Goal: Understand process/instructions: Learn about a topic

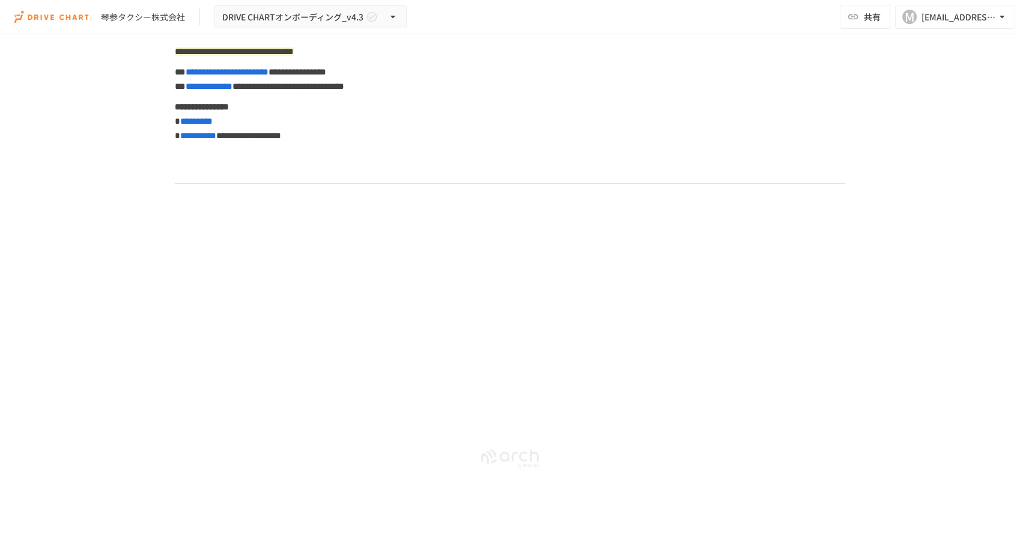
scroll to position [6160, 0]
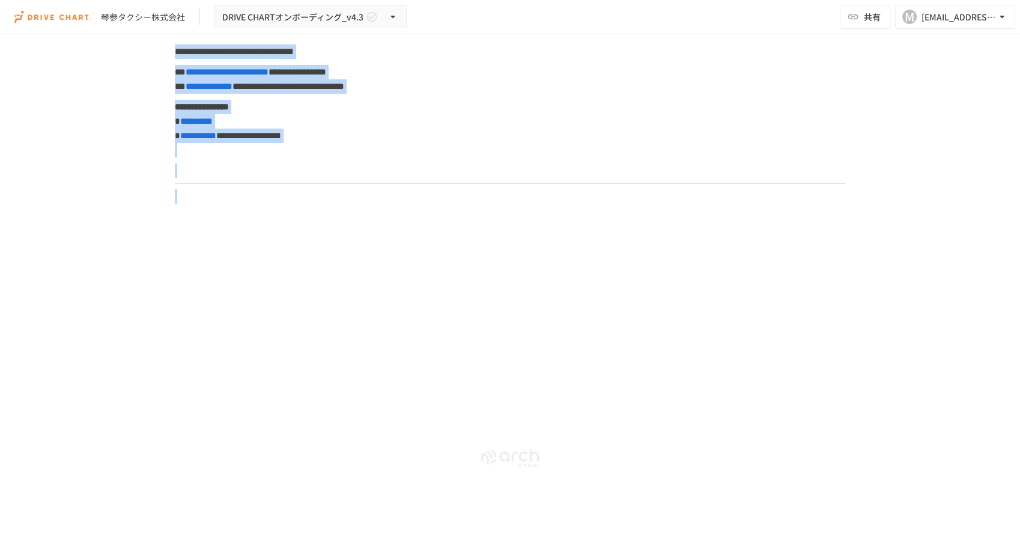
drag, startPoint x: 1009, startPoint y: 494, endPoint x: 1019, endPoint y: 163, distance: 331.8
click at [1020, 162] on html "**********" at bounding box center [510, 266] width 1020 height 532
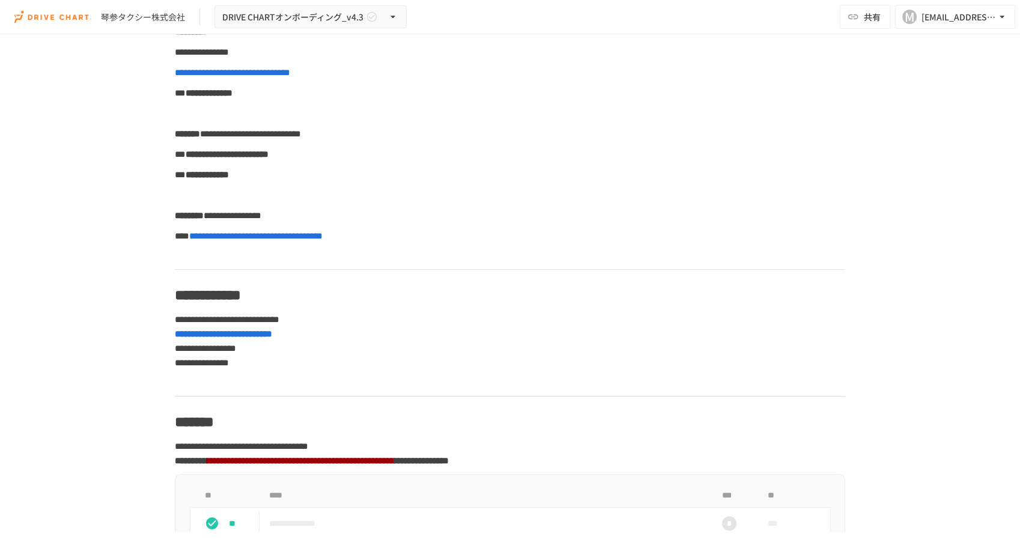
scroll to position [0, 0]
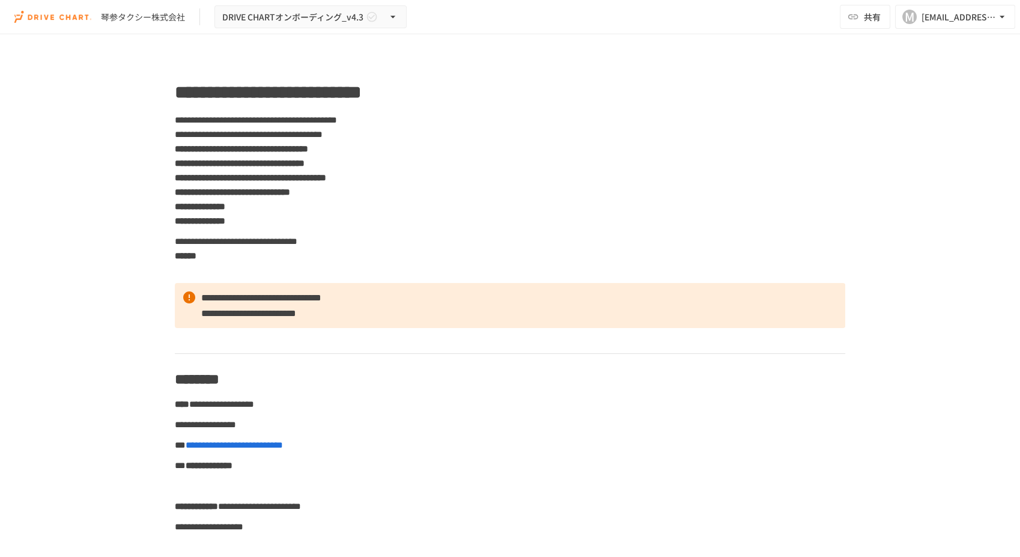
click at [91, 19] on div "琴参タクシー株式会社 DRIVE CHARTオンボーディング_v4.3" at bounding box center [210, 16] width 392 height 23
click at [42, 16] on img at bounding box center [52, 16] width 77 height 19
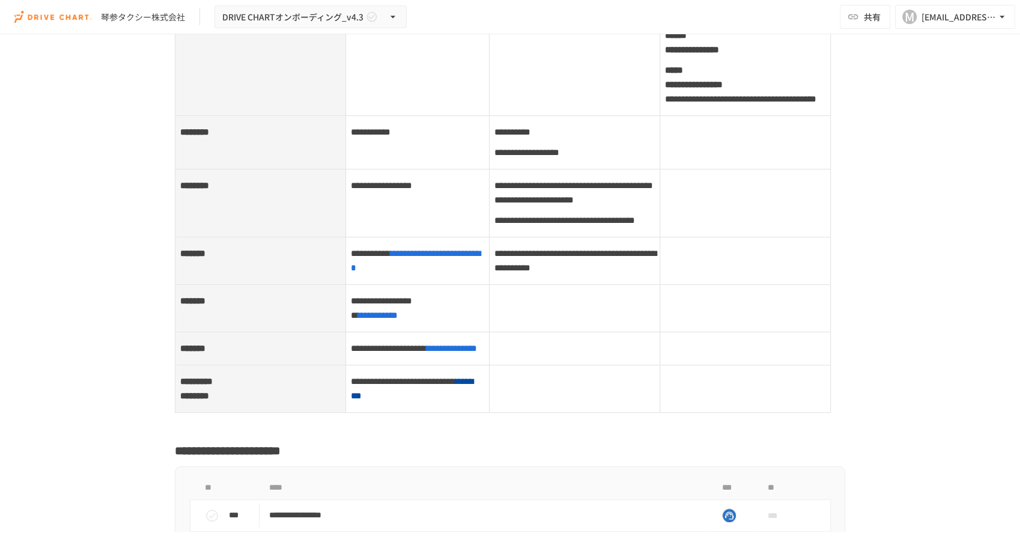
scroll to position [6294, 0]
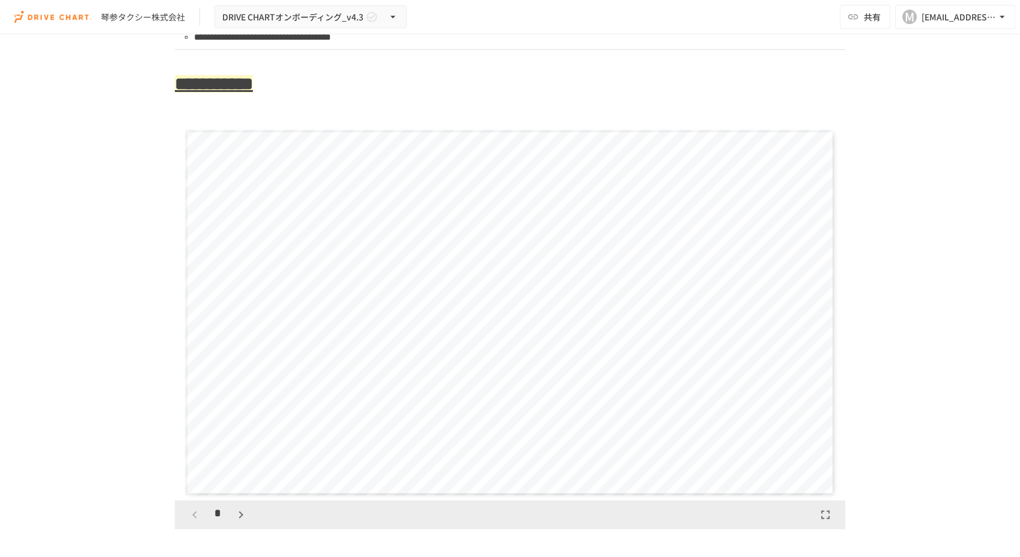
scroll to position [3090, 0]
